Goal: Navigation & Orientation: Find specific page/section

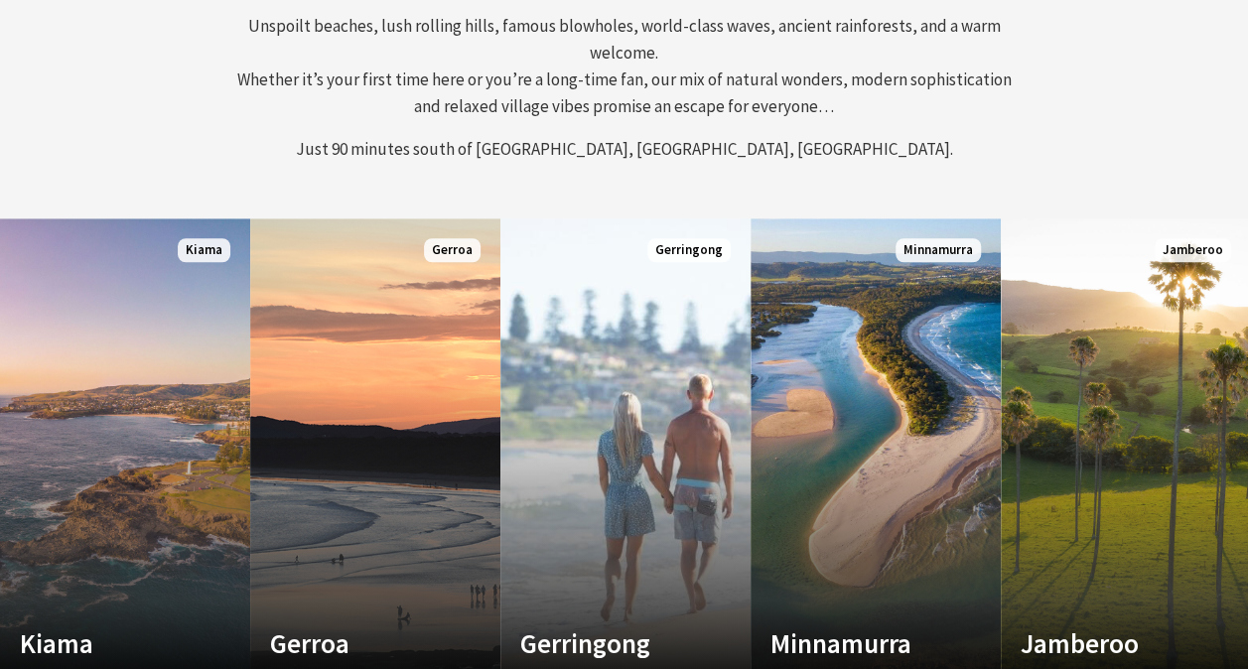
scroll to position [893, 0]
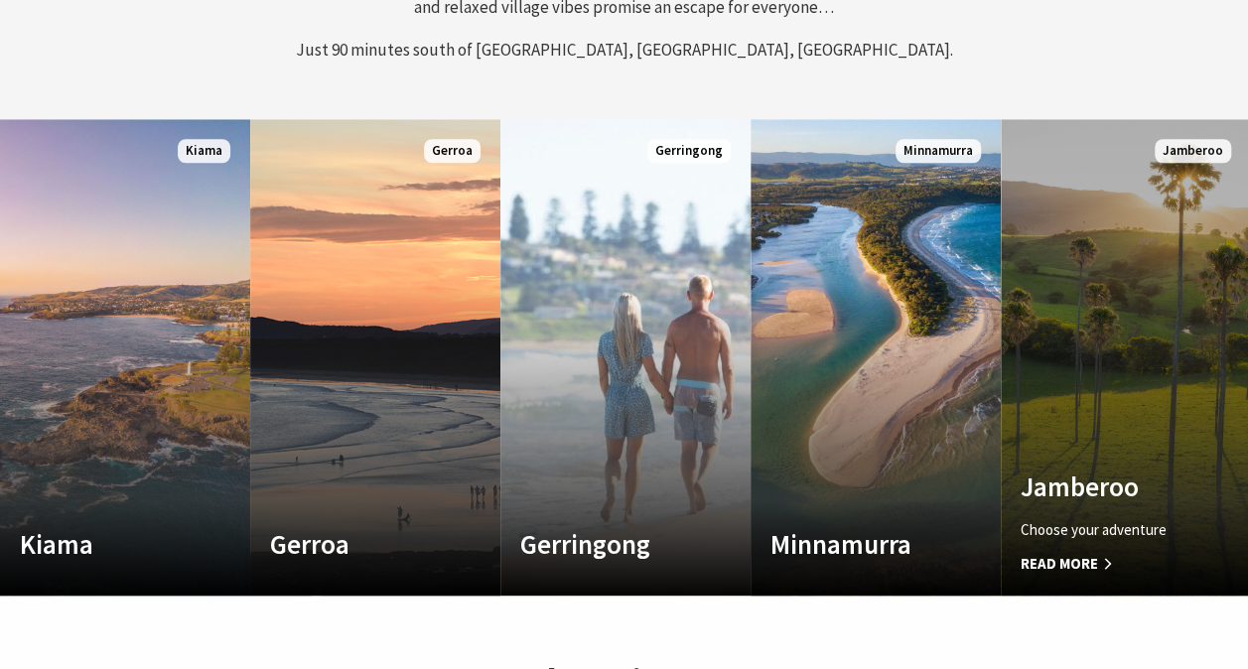
click at [1053, 439] on link "Custom Image Used Jamberoo Choose your adventure Read More Jamberoo" at bounding box center [1126, 357] width 250 height 477
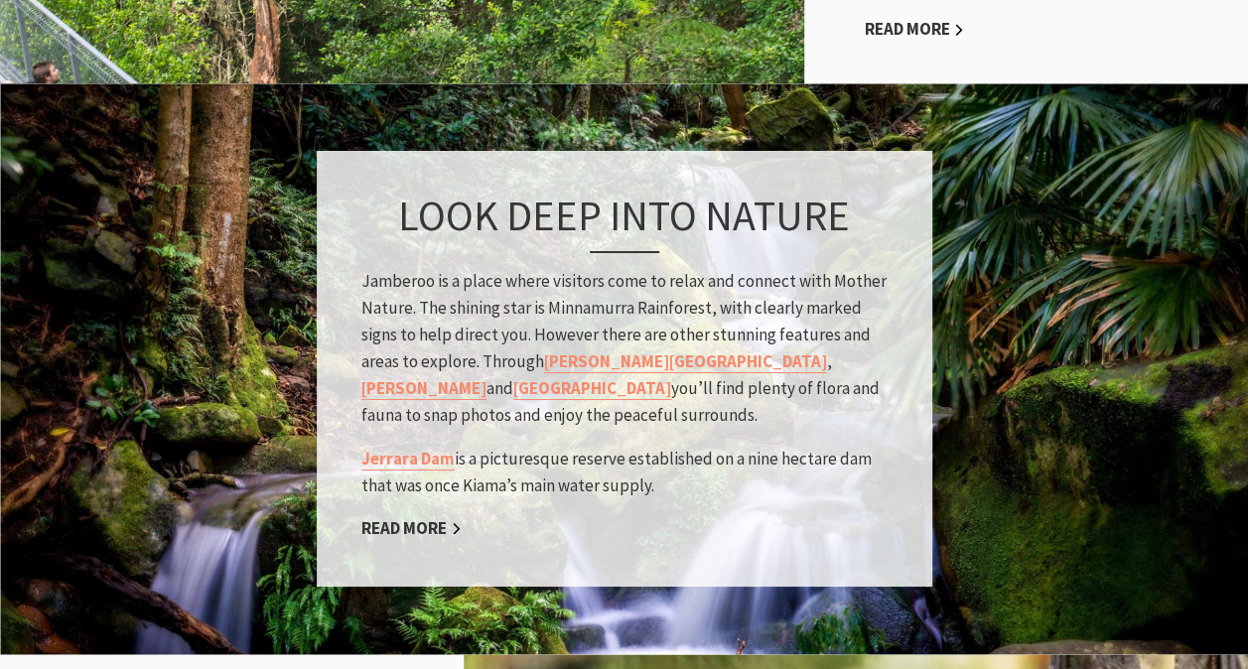
scroll to position [1390, 0]
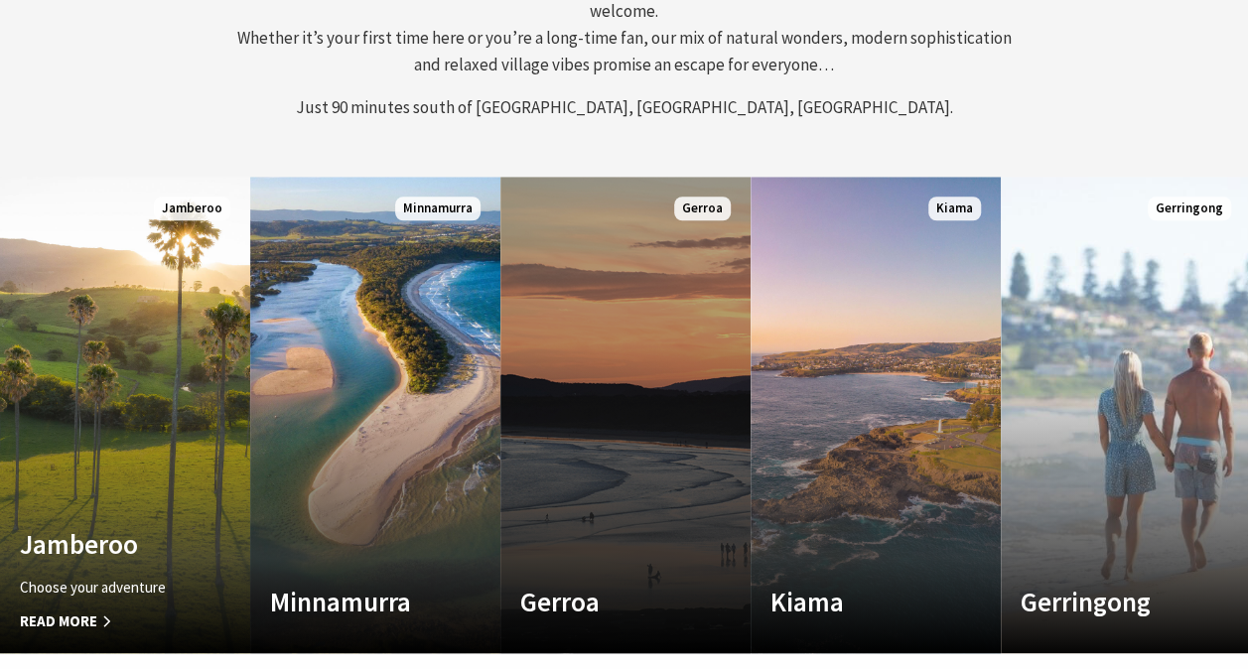
scroll to position [355, 1262]
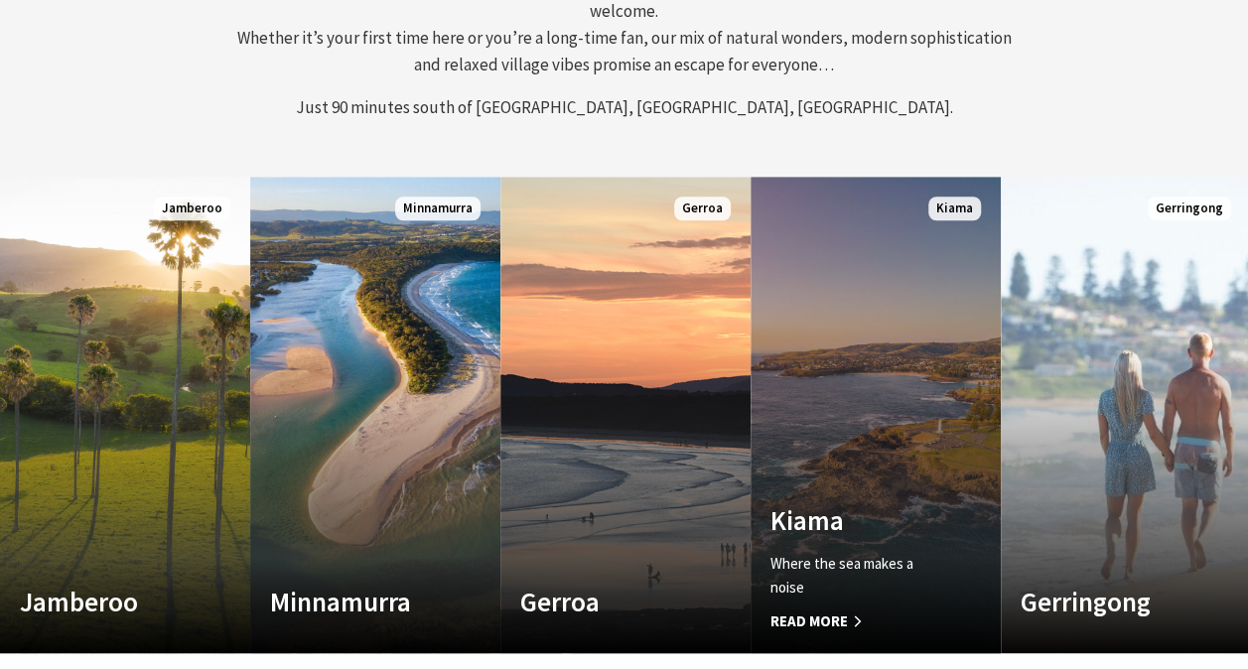
click at [891, 395] on link "Custom Image Used Kiama Where the sea makes a noise Read More Kiama" at bounding box center [876, 415] width 250 height 477
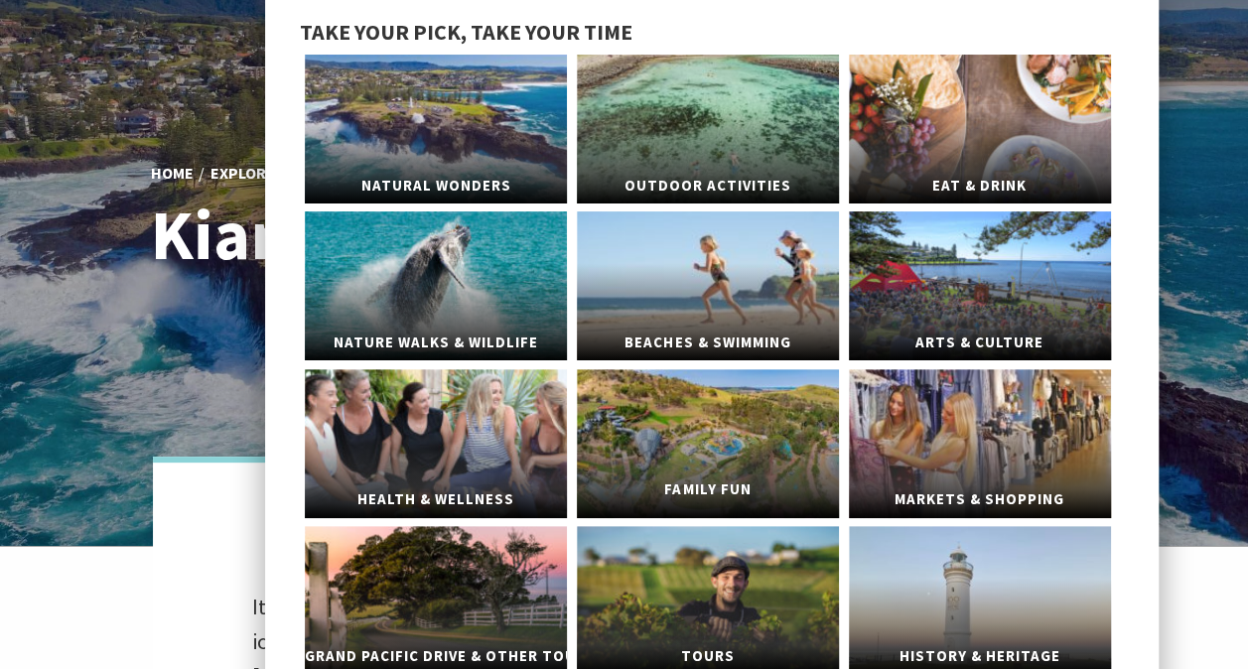
scroll to position [199, 0]
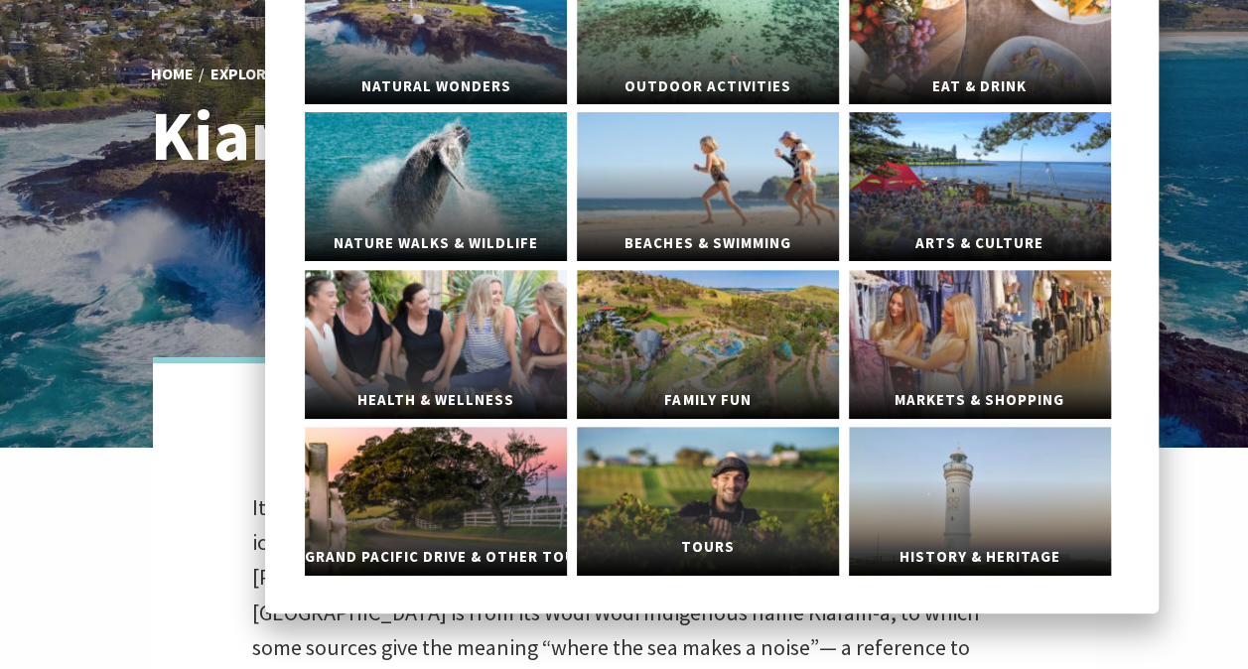
click at [757, 478] on link "Tours" at bounding box center [708, 501] width 262 height 149
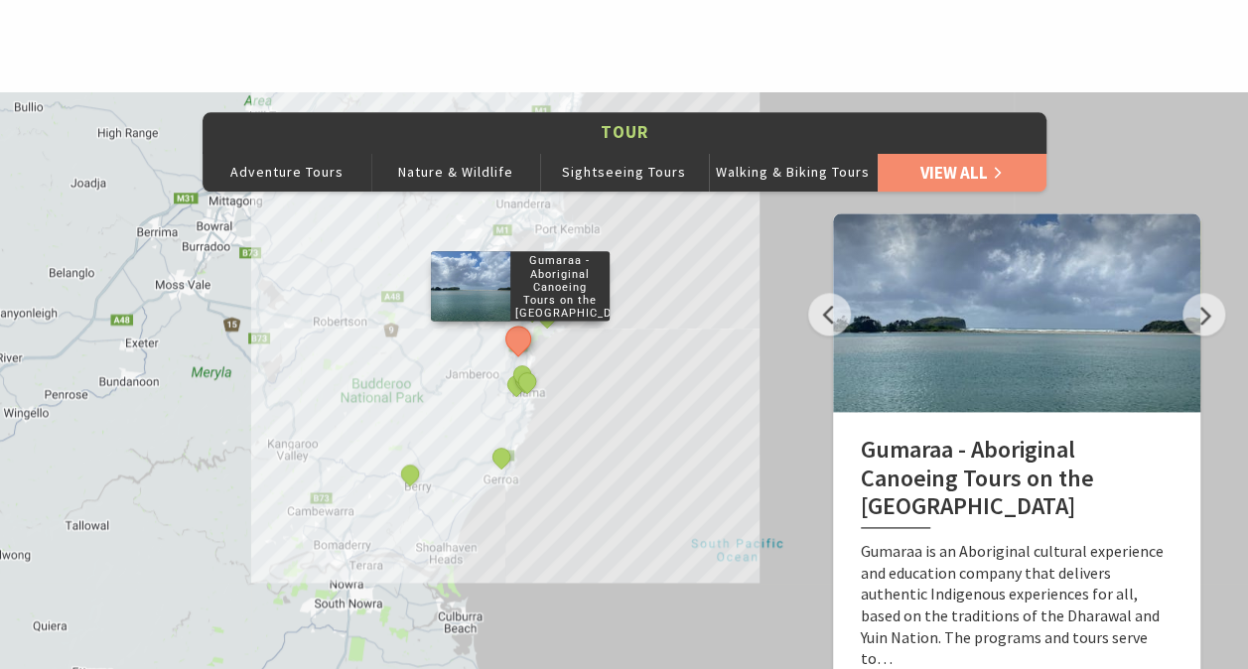
scroll to position [993, 0]
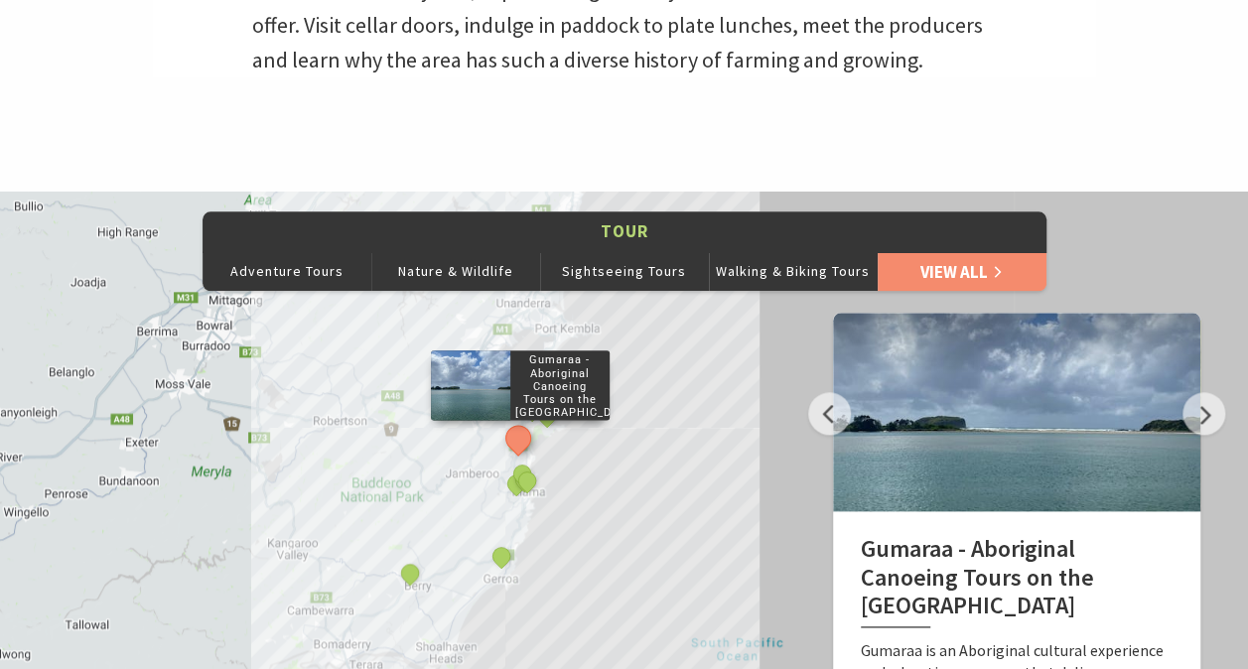
click at [669, 374] on div "Gumaraa - Aboriginal Canoeing Tours on the South Coast King of the Road Bigwave…" at bounding box center [624, 549] width 1248 height 715
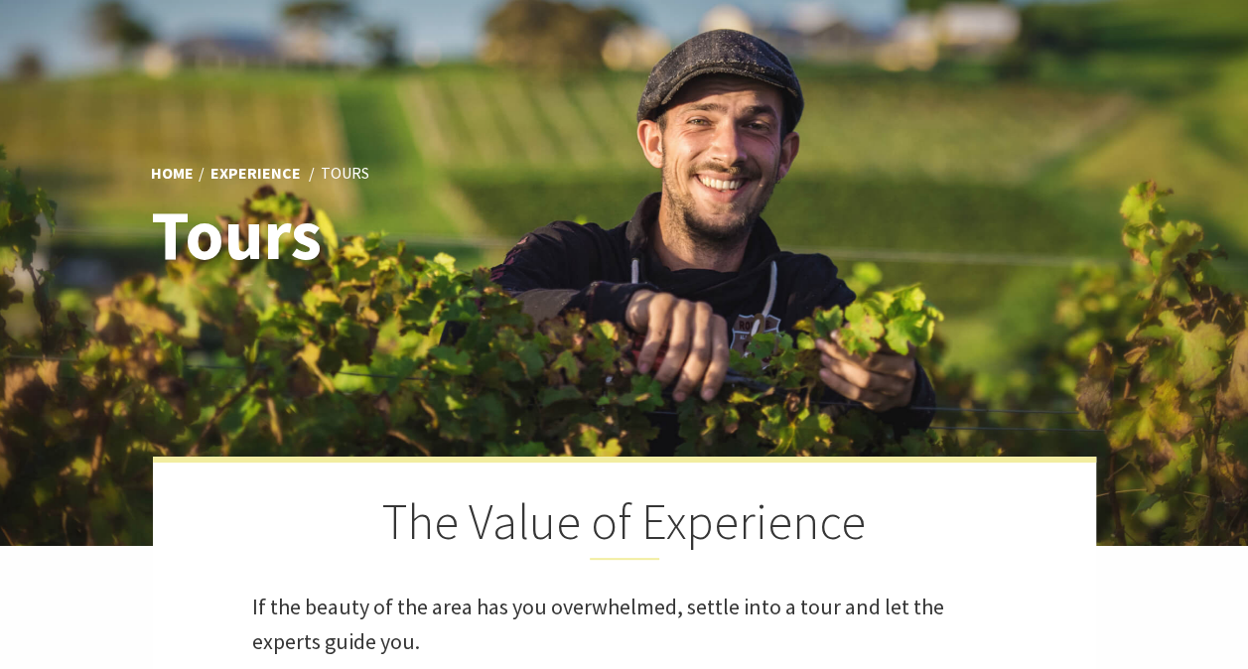
scroll to position [0, 0]
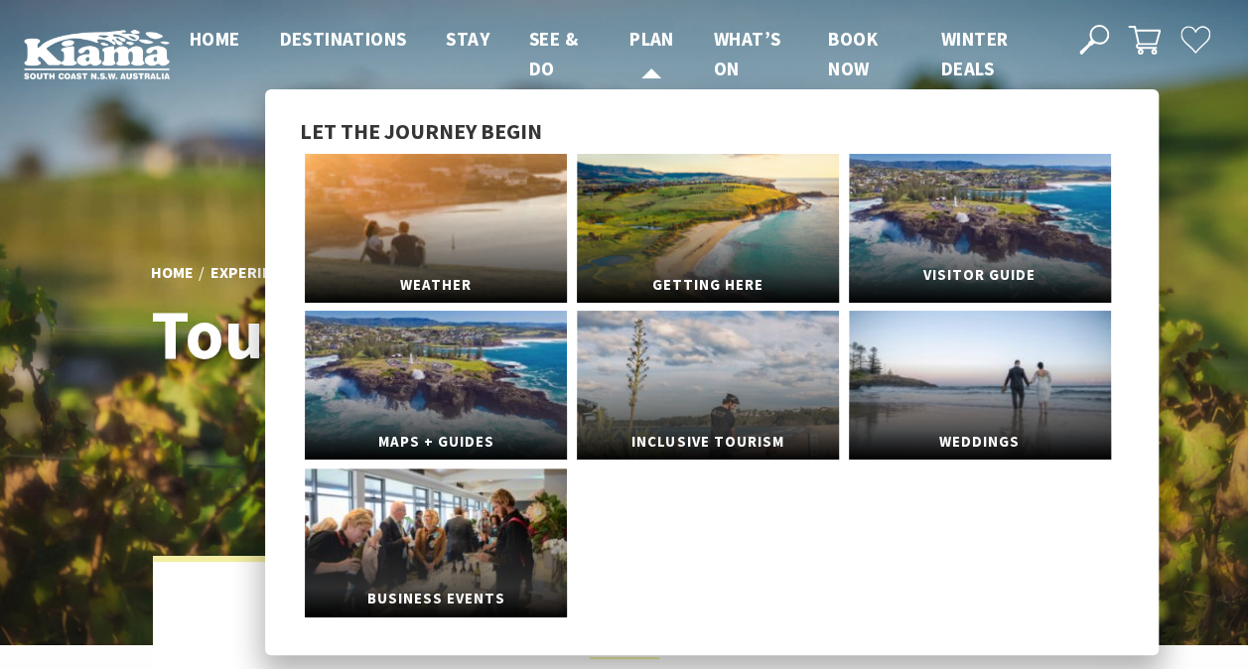
click at [971, 209] on link "Visitor Guide" at bounding box center [980, 228] width 262 height 149
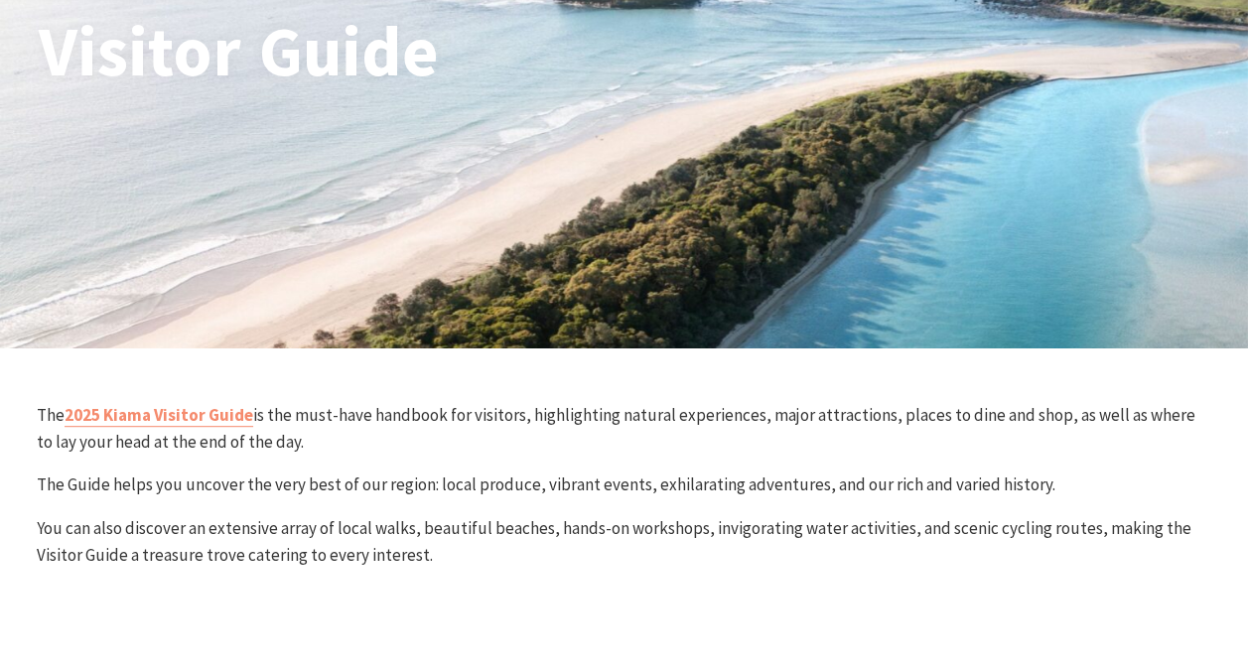
scroll to position [397, 0]
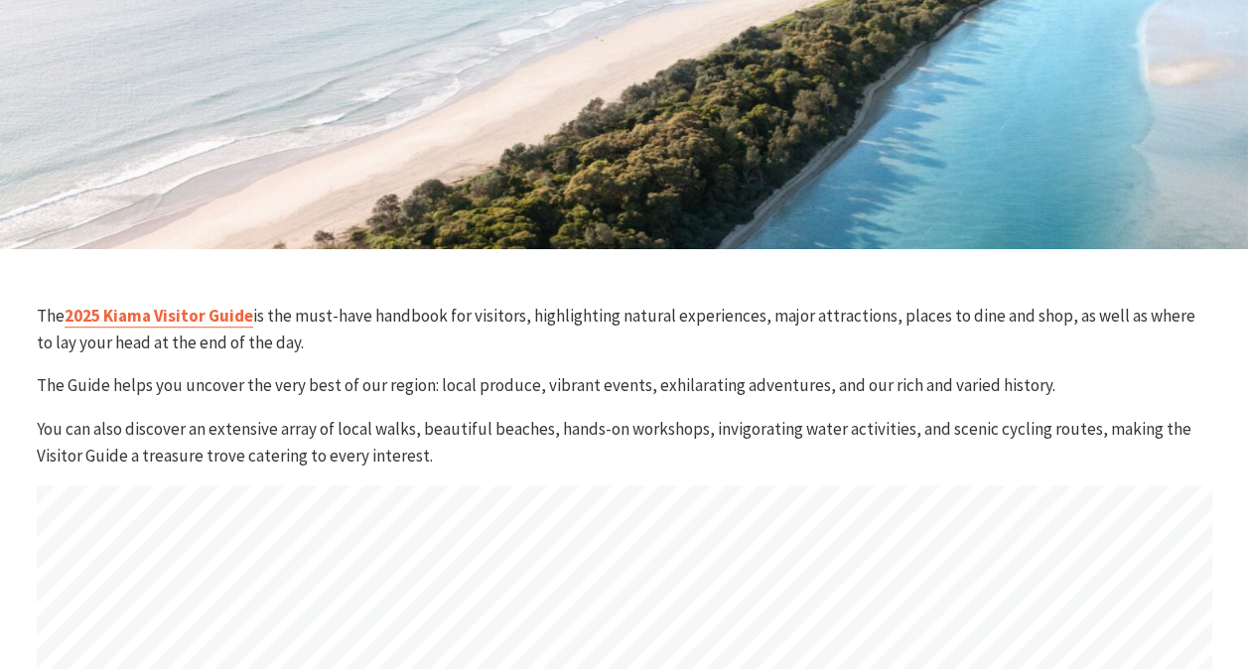
click at [147, 307] on link "2025 Kiama Visitor Guide" at bounding box center [159, 316] width 189 height 23
